Goal: Task Accomplishment & Management: Use online tool/utility

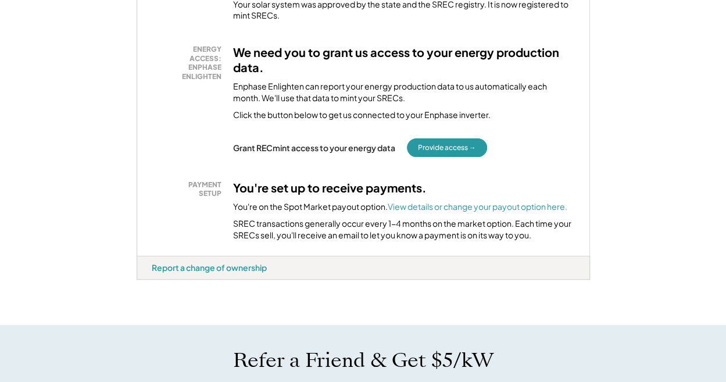
scroll to position [296, 0]
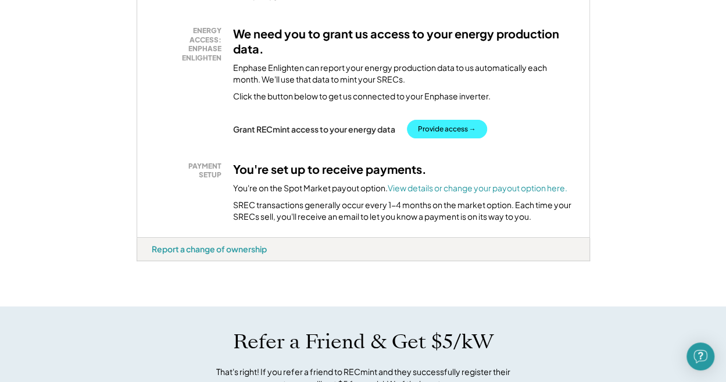
click at [454, 128] on button "Provide access →" at bounding box center [447, 129] width 80 height 19
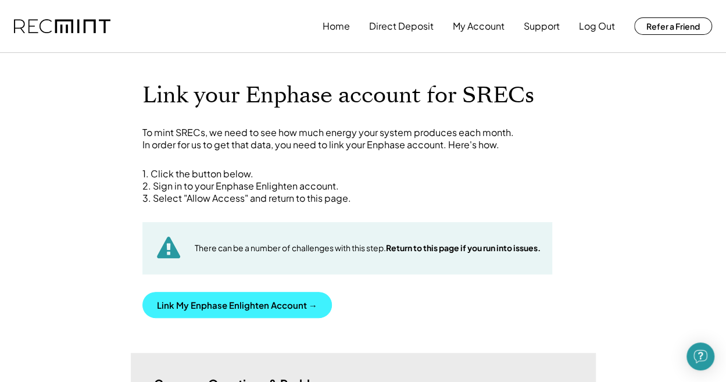
click at [267, 305] on button "Link My Enphase Enlighten Account →" at bounding box center [236, 305] width 189 height 26
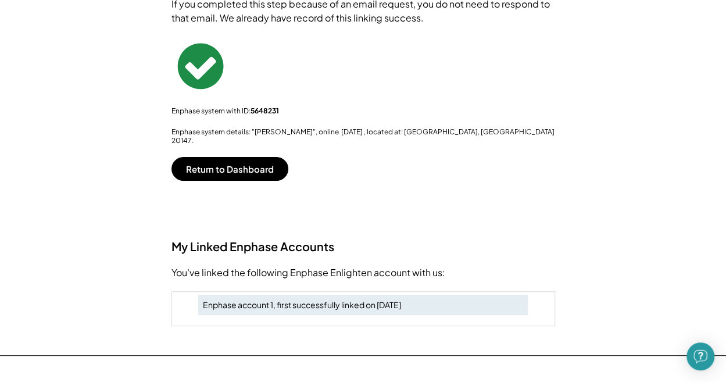
scroll to position [232, 0]
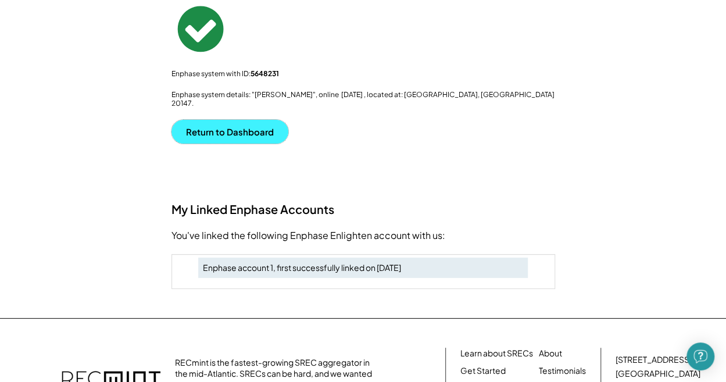
click at [242, 125] on button "Return to Dashboard" at bounding box center [229, 132] width 117 height 24
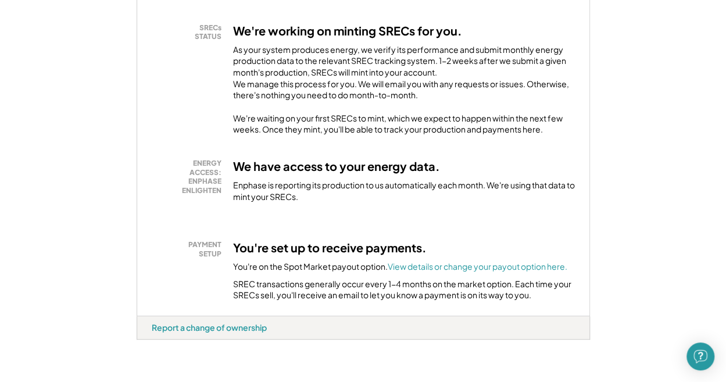
scroll to position [232, 0]
